Goal: Find specific page/section: Find specific page/section

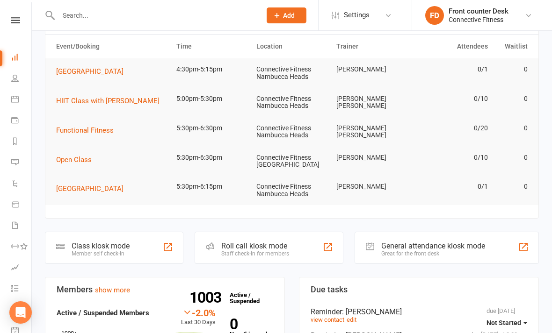
scroll to position [13, 0]
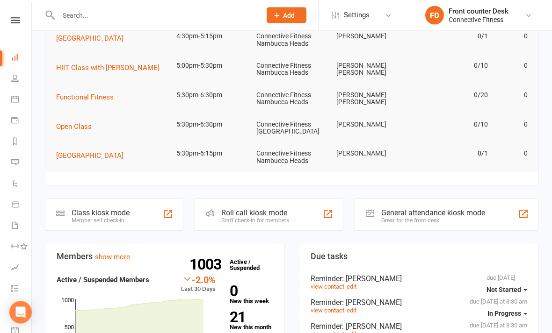
scroll to position [50, 0]
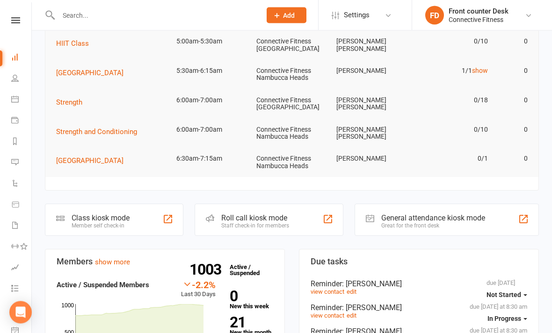
scroll to position [69, 0]
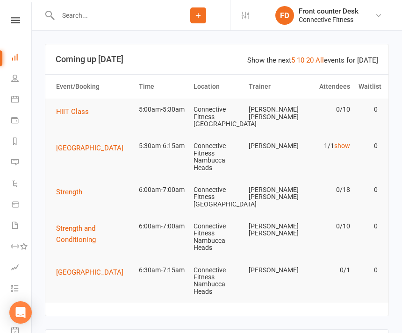
click at [192, 61] on h3 "Coming up [DATE]" at bounding box center [217, 59] width 323 height 9
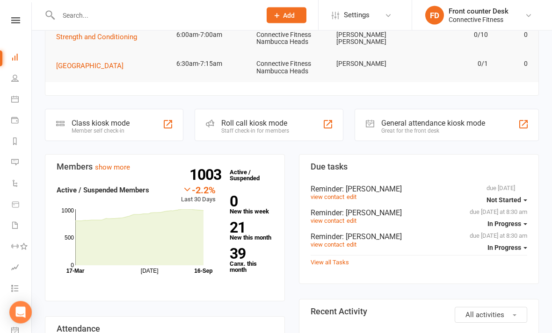
scroll to position [146, 0]
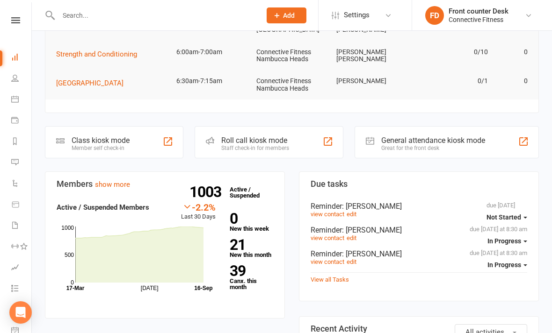
click at [80, 13] on input "text" at bounding box center [155, 15] width 199 height 13
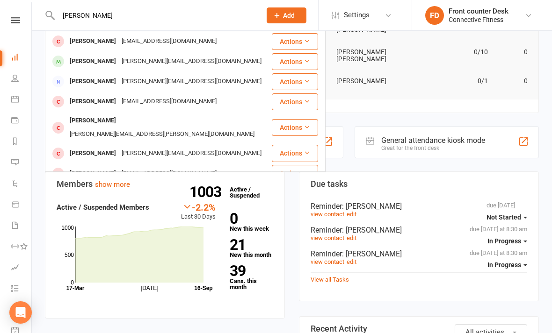
scroll to position [0, 0]
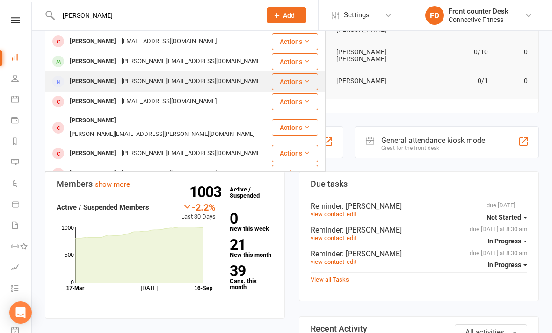
type input "[PERSON_NAME]"
click at [178, 82] on div "[PERSON_NAME][EMAIL_ADDRESS][DOMAIN_NAME]" at bounding box center [191, 82] width 145 height 14
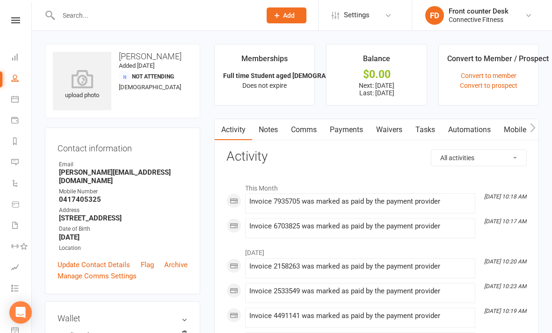
click at [197, 21] on input "text" at bounding box center [155, 15] width 199 height 13
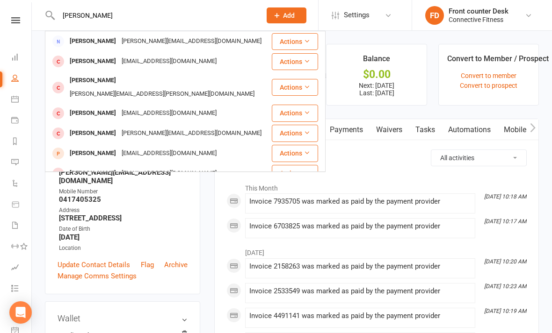
scroll to position [37, 0]
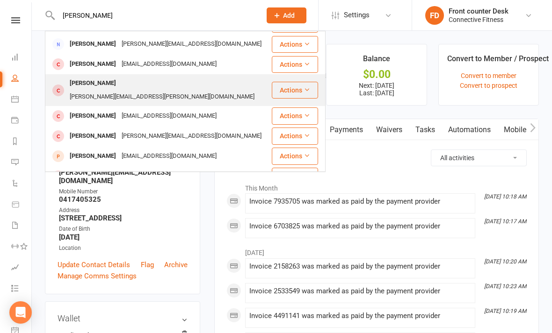
type input "[PERSON_NAME]"
click at [206, 90] on div "Rick.laverty@essentialenergy.com.au" at bounding box center [162, 97] width 190 height 14
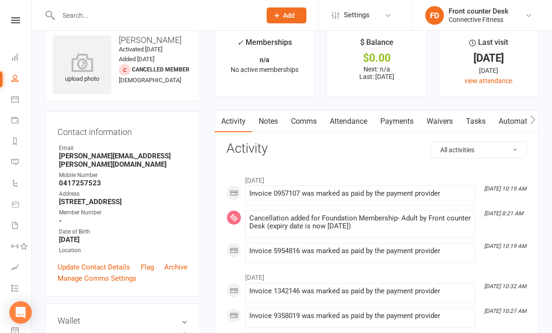
scroll to position [19, 0]
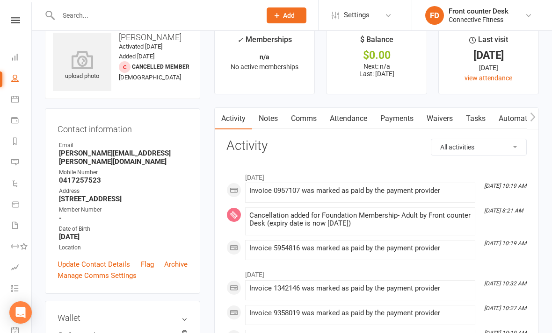
click at [210, 20] on input "text" at bounding box center [155, 15] width 199 height 13
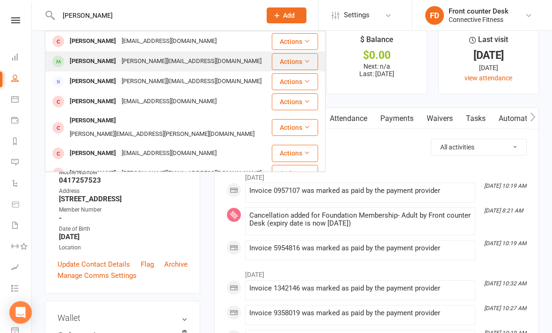
type input "Laverty"
click at [174, 61] on div "Rielly.laverty24@gmail.com" at bounding box center [191, 62] width 145 height 14
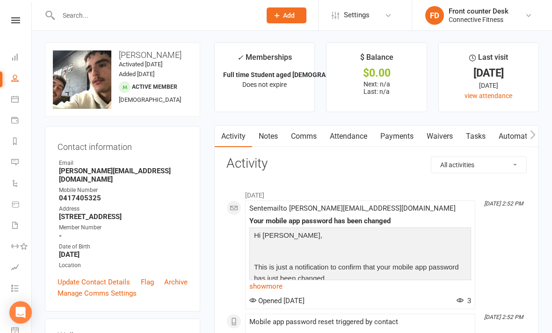
scroll to position [8, 0]
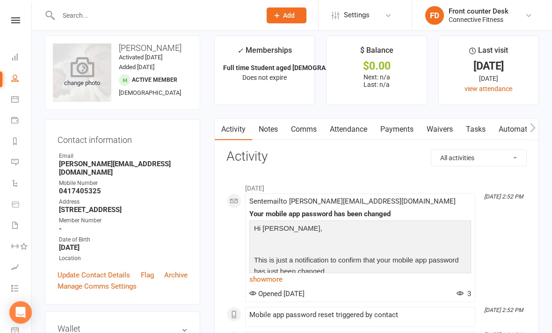
click at [101, 87] on div "change photo" at bounding box center [82, 72] width 58 height 58
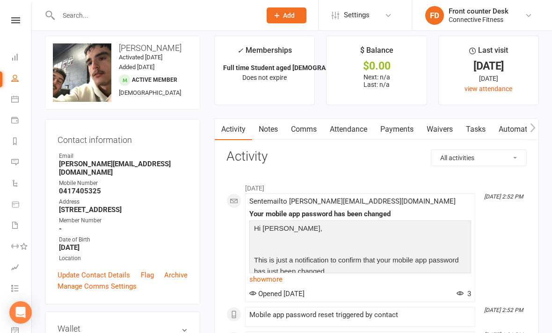
click at [216, 18] on input "text" at bounding box center [155, 15] width 199 height 13
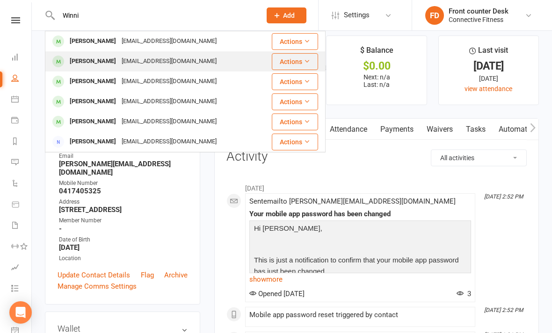
type input "Winni"
click at [176, 63] on div "Winnie.jonno3@gmail.com" at bounding box center [169, 62] width 101 height 14
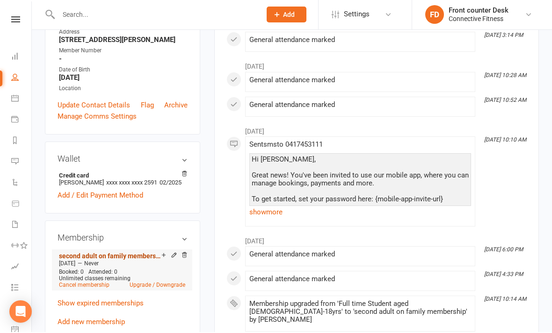
scroll to position [170, 0]
click at [131, 260] on link "second adult on family membership" at bounding box center [110, 255] width 102 height 7
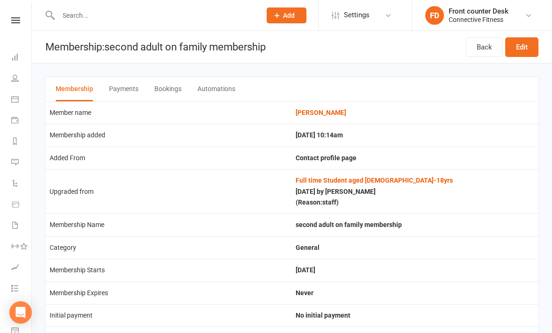
click at [190, 18] on input "text" at bounding box center [155, 15] width 199 height 13
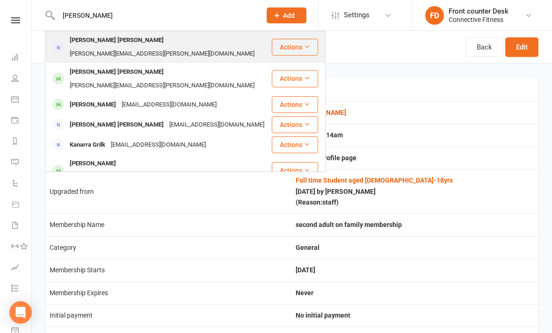
type input "Kane"
click at [194, 43] on div "Kane Gois Kane.Gois@gmail.com" at bounding box center [158, 47] width 225 height 31
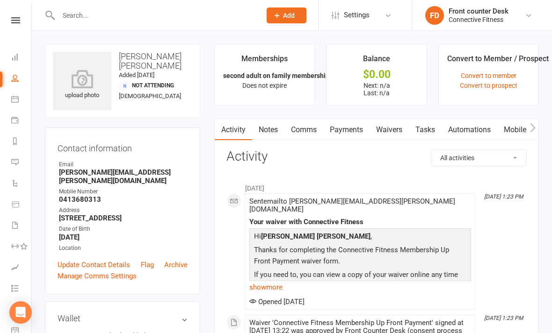
click at [216, 21] on input "text" at bounding box center [155, 15] width 199 height 13
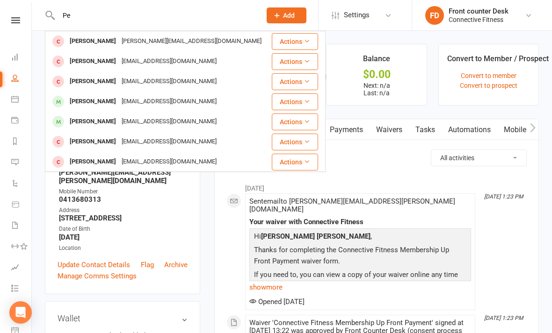
type input "P"
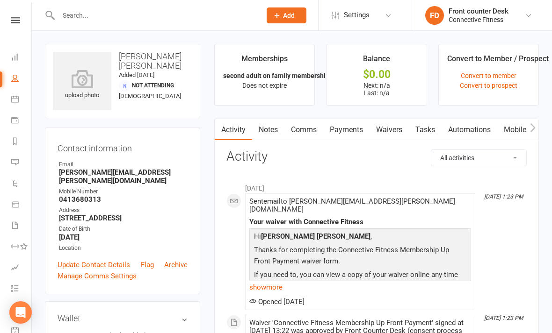
click at [166, 15] on input "text" at bounding box center [155, 15] width 199 height 13
type input "G"
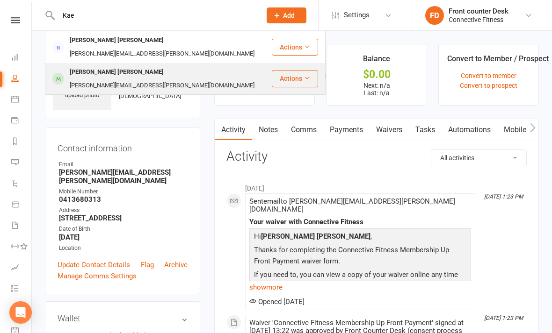
type input "Kae"
click at [175, 64] on div "Kane Gois kane.gois@gmail.com" at bounding box center [158, 79] width 225 height 31
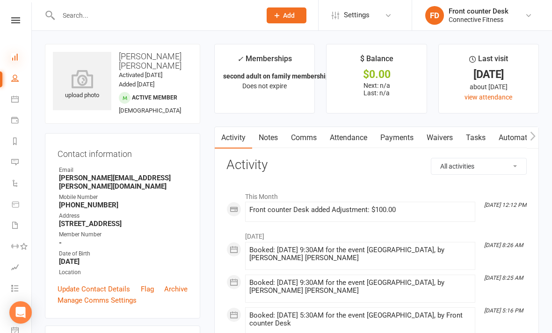
click at [15, 59] on icon at bounding box center [14, 56] width 7 height 7
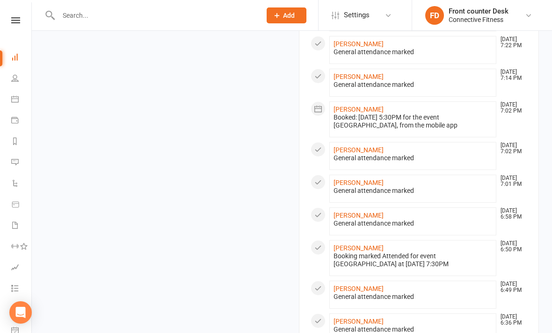
scroll to position [898, 0]
